Goal: Navigation & Orientation: Find specific page/section

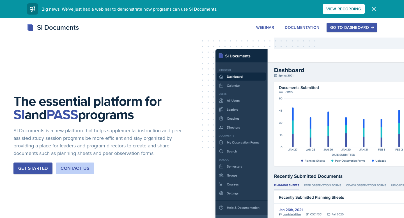
click at [373, 8] on icon "button" at bounding box center [373, 9] width 7 height 7
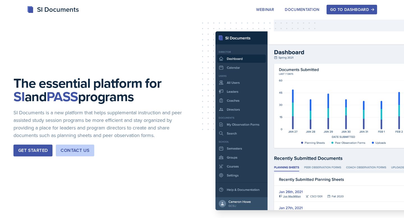
click at [342, 7] on div "Go to Dashboard" at bounding box center [351, 9] width 43 height 4
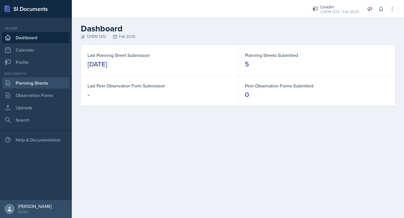
click at [31, 84] on link "Planning Sheets" at bounding box center [35, 82] width 67 height 11
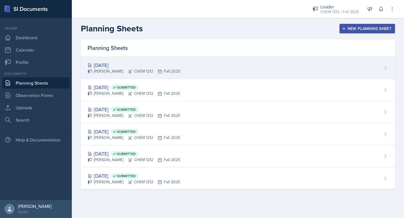
click at [135, 65] on div "[DATE]" at bounding box center [134, 65] width 93 height 8
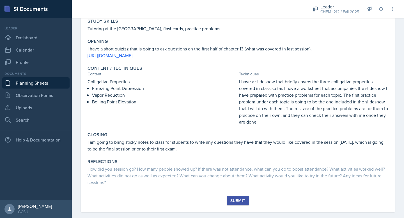
scroll to position [89, 0]
